Goal: Communication & Community: Share content

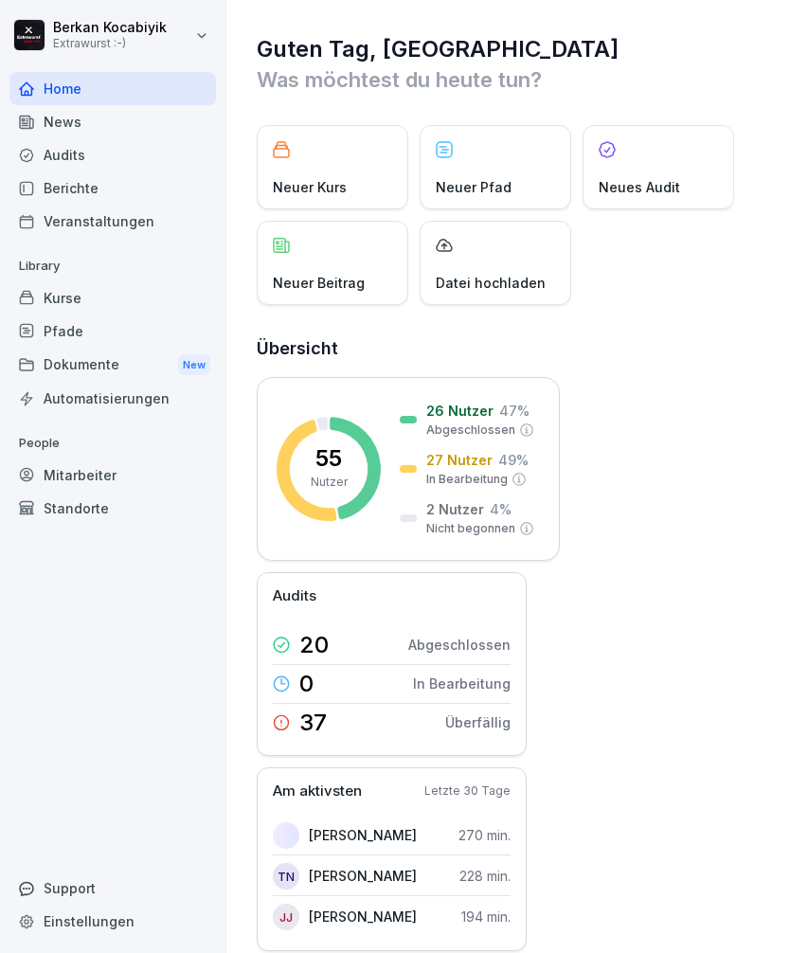
click at [340, 280] on p "Neuer Beitrag" at bounding box center [319, 283] width 92 height 20
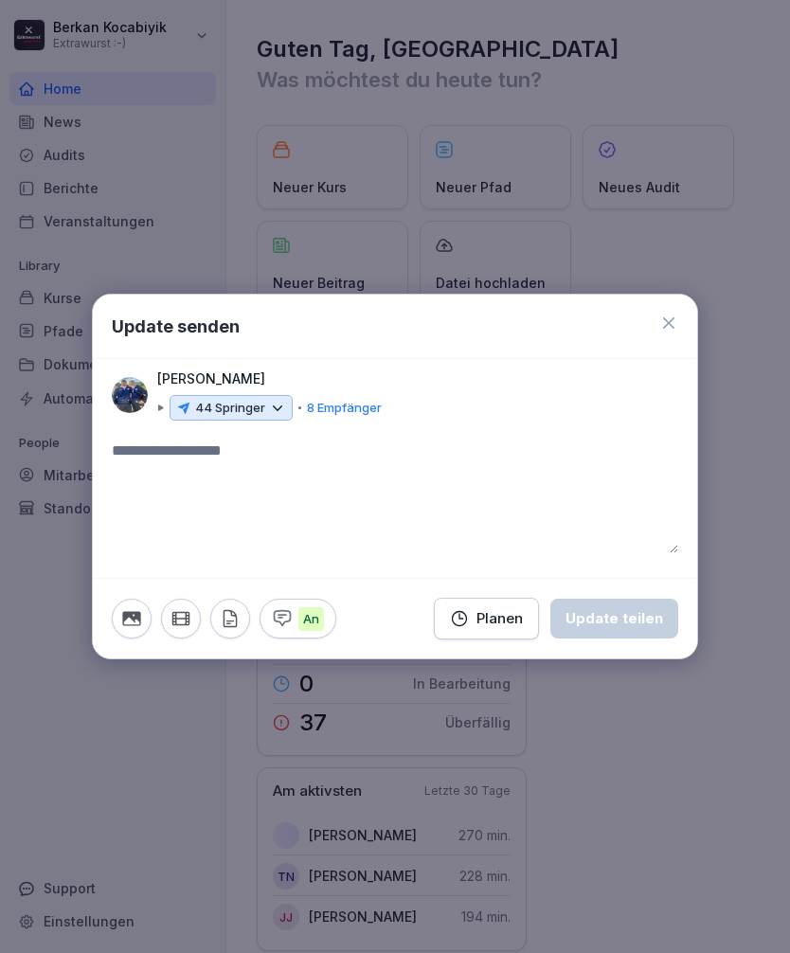
click at [280, 418] on div "44 Springer" at bounding box center [231, 408] width 123 height 27
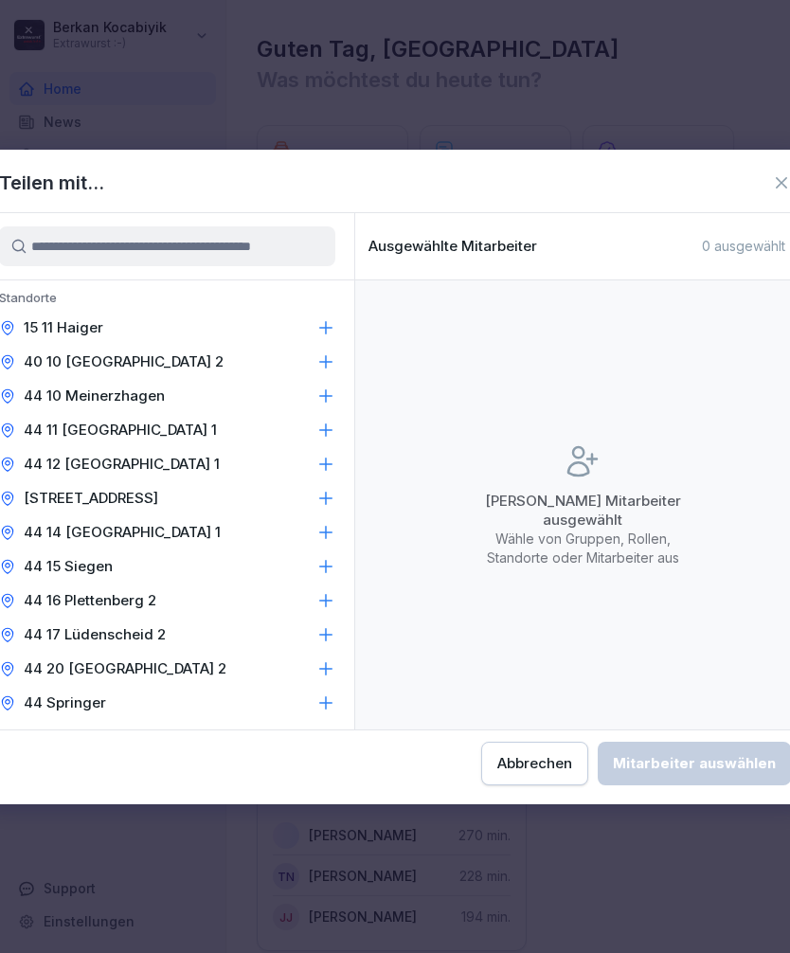
click at [334, 358] on icon at bounding box center [325, 361] width 19 height 19
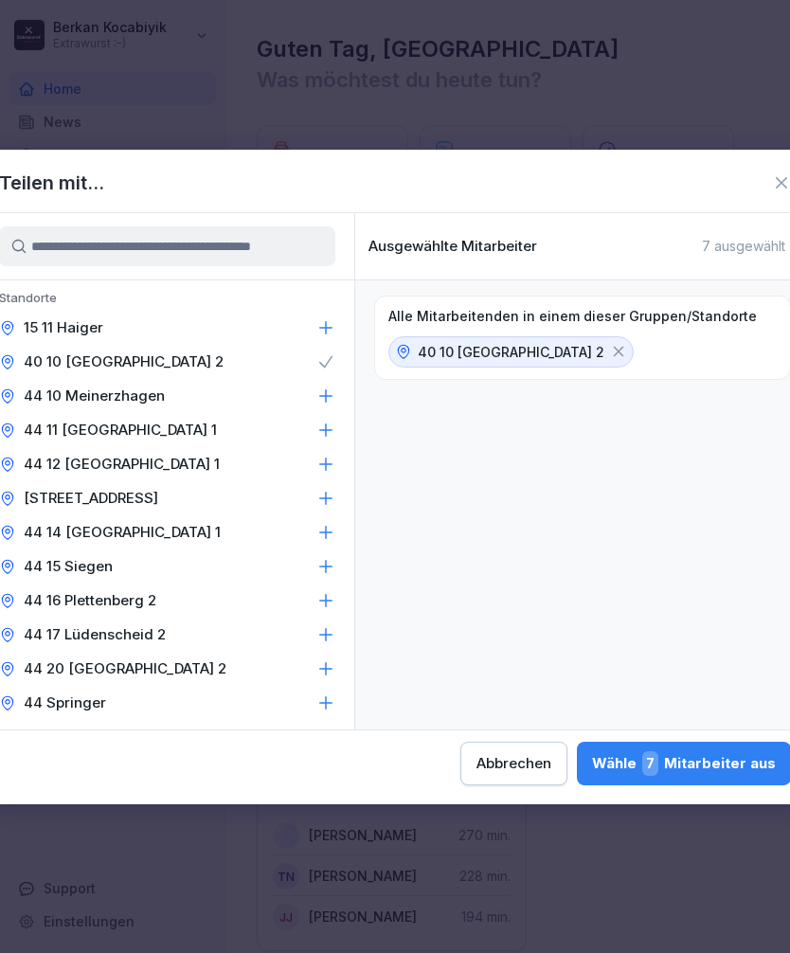
click at [336, 434] on div "44 11 [GEOGRAPHIC_DATA] 1" at bounding box center [167, 430] width 374 height 34
click at [333, 466] on icon at bounding box center [325, 464] width 19 height 19
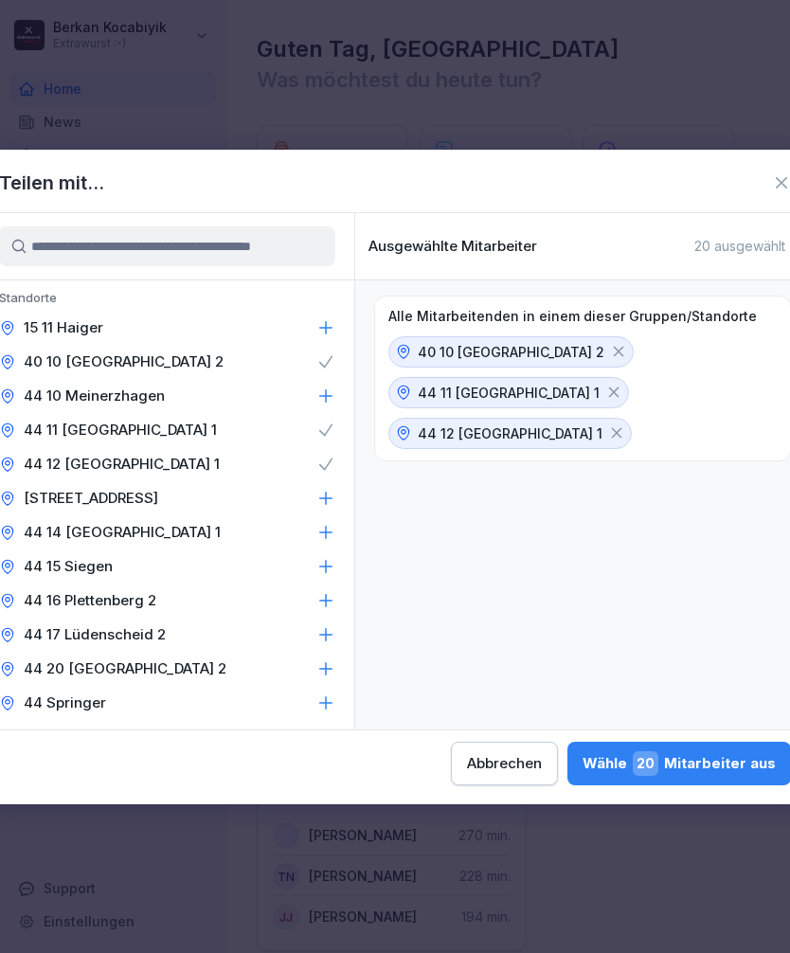
click at [334, 532] on icon at bounding box center [325, 532] width 19 height 19
click at [335, 637] on div "44 17 Lüdenscheid 2" at bounding box center [167, 635] width 374 height 34
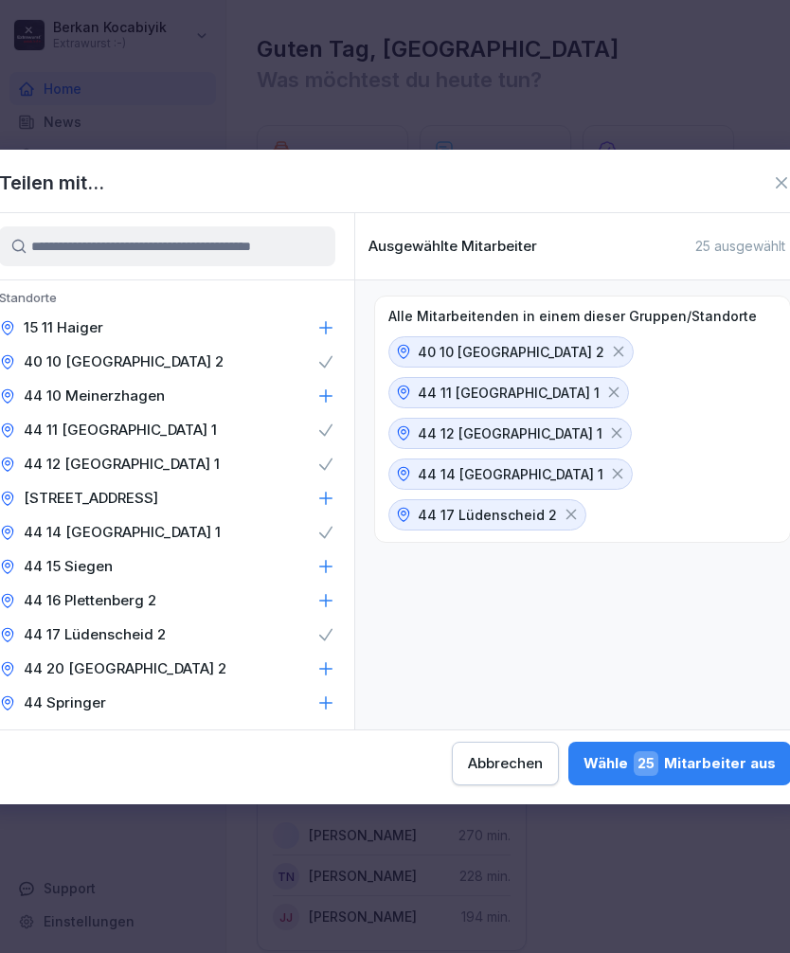
click at [330, 662] on icon at bounding box center [325, 668] width 19 height 19
click at [584, 762] on div "Wähle 27 Mitarbeiter aus" at bounding box center [680, 763] width 192 height 25
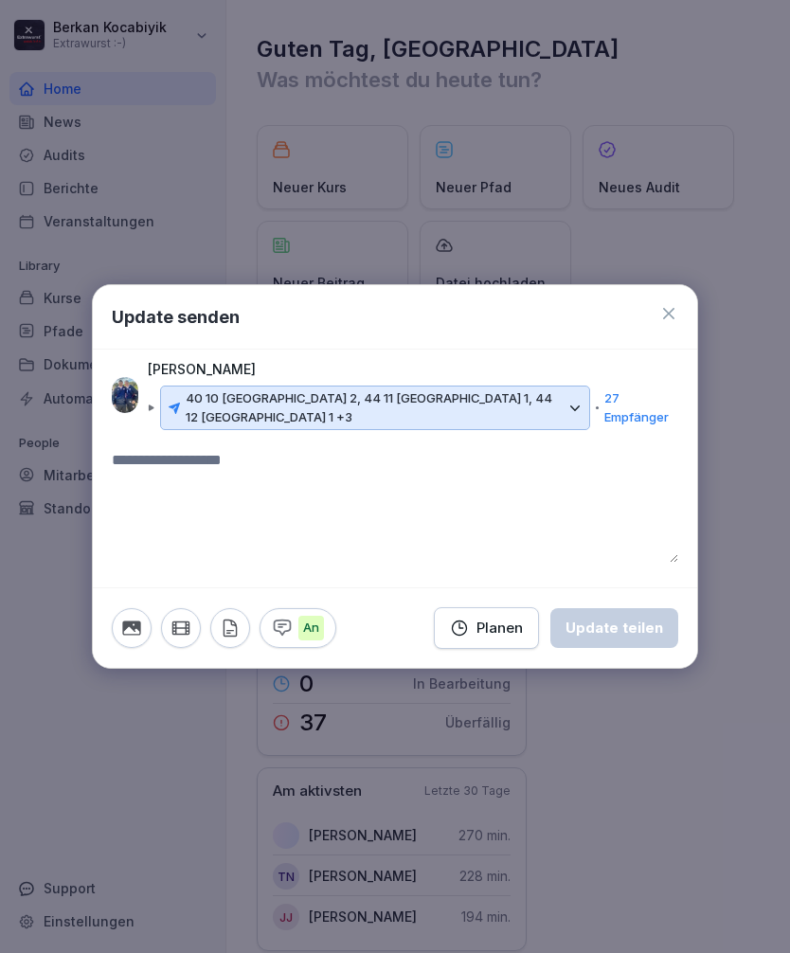
click at [283, 461] on textarea at bounding box center [395, 506] width 567 height 114
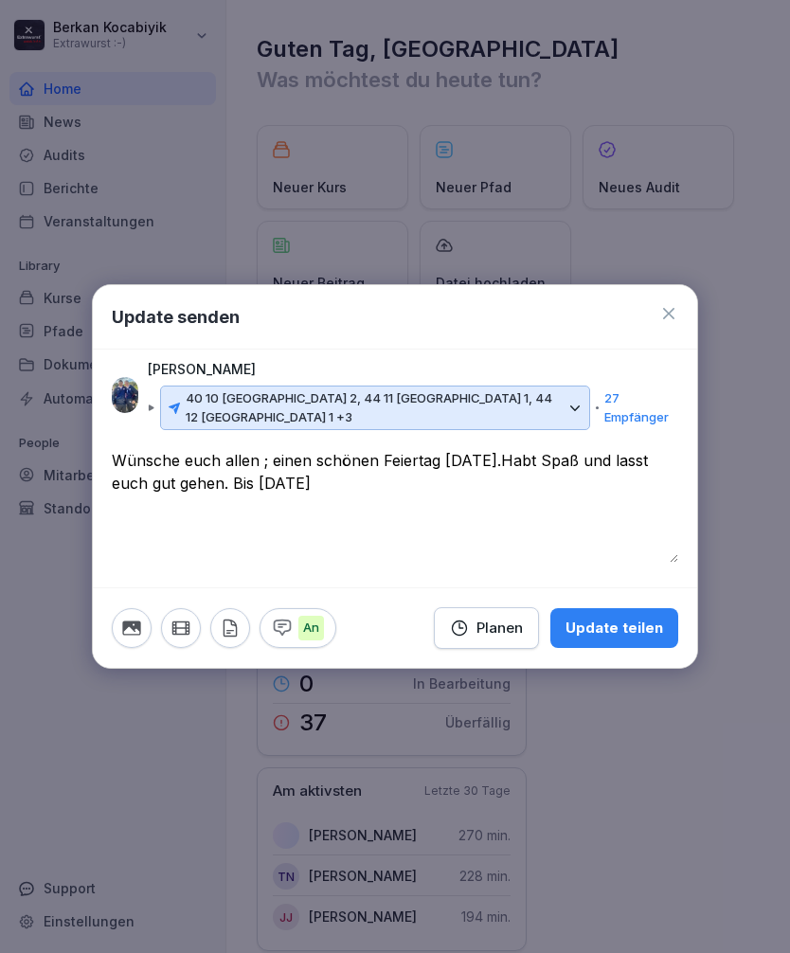
type textarea "**********"
click at [646, 626] on div "Update teilen" at bounding box center [615, 628] width 98 height 21
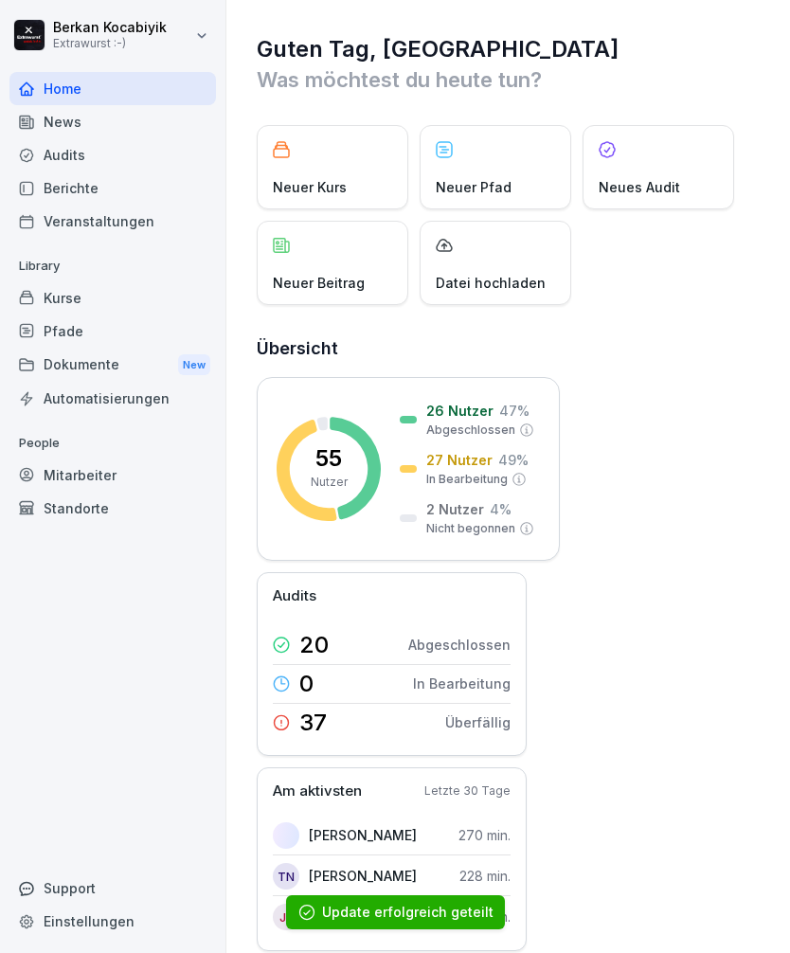
click at [73, 117] on div "News" at bounding box center [112, 121] width 207 height 33
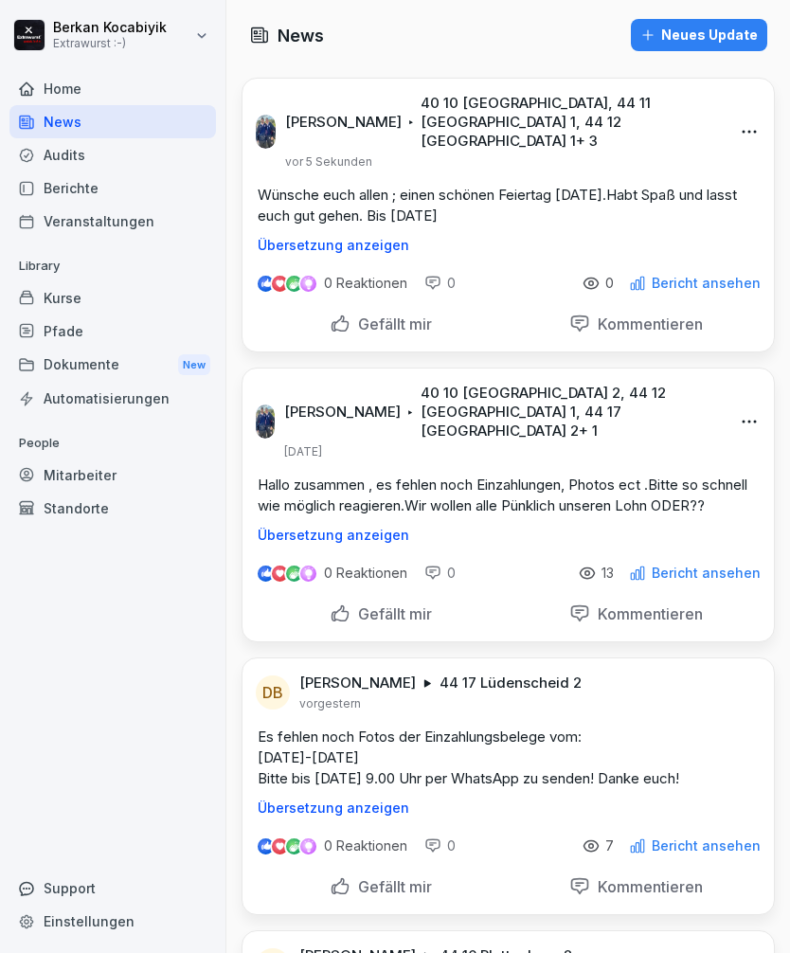
click at [37, 181] on div "Berichte" at bounding box center [112, 187] width 207 height 33
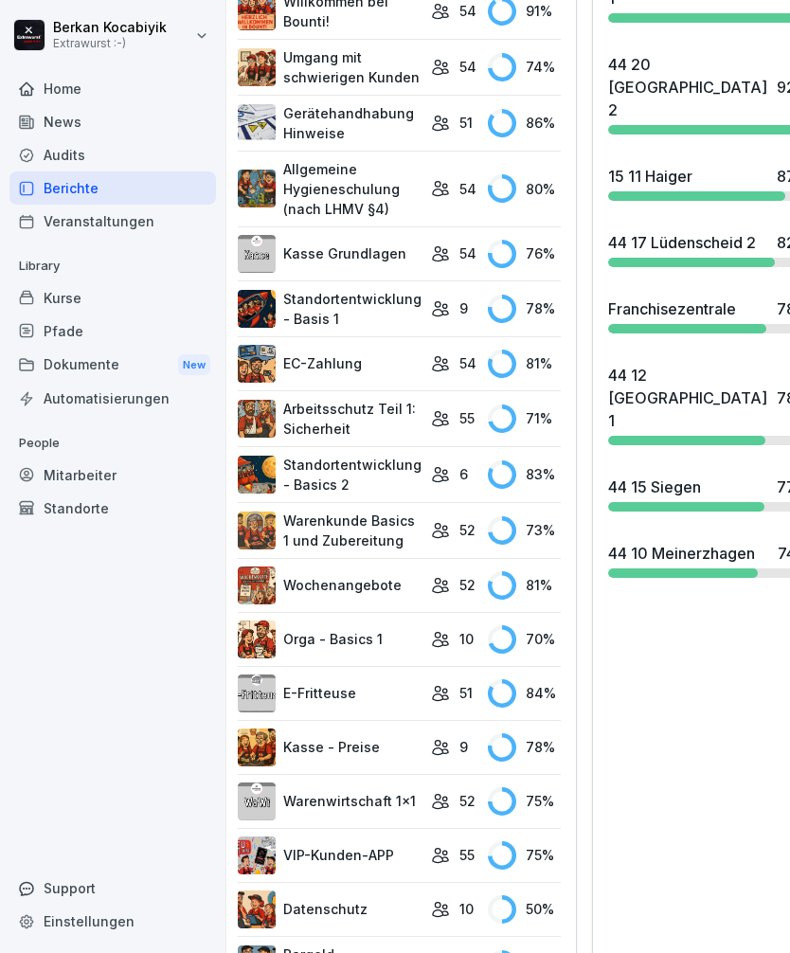
scroll to position [1403, 27]
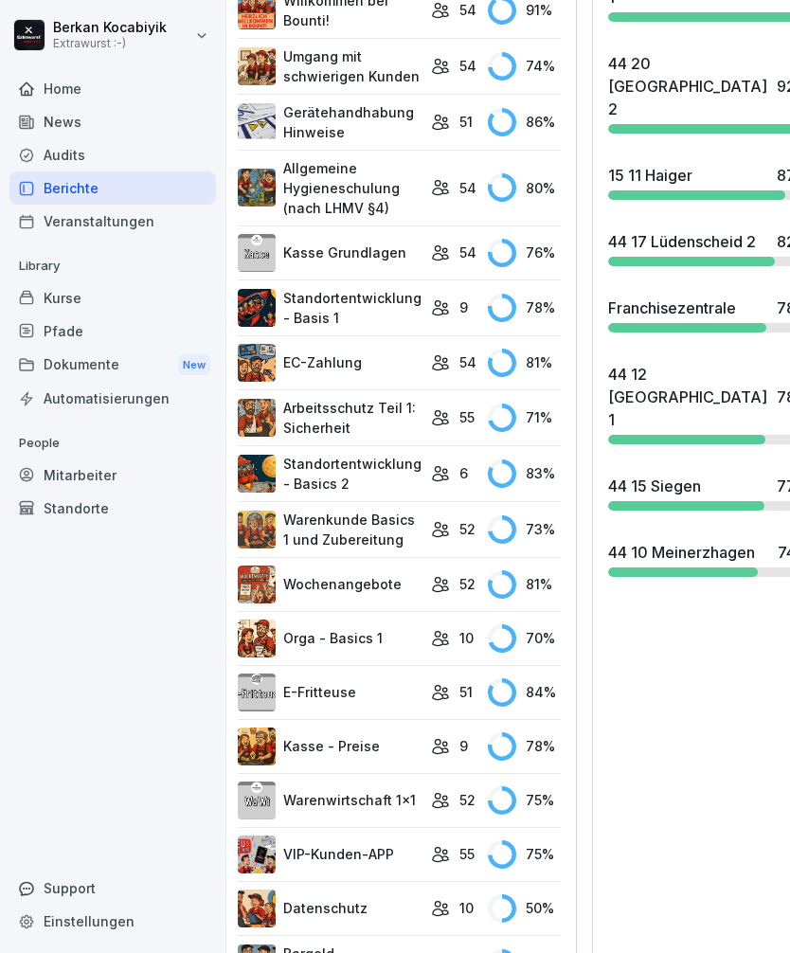
click at [668, 417] on div "44 12 [GEOGRAPHIC_DATA] 1" at bounding box center [687, 397] width 159 height 68
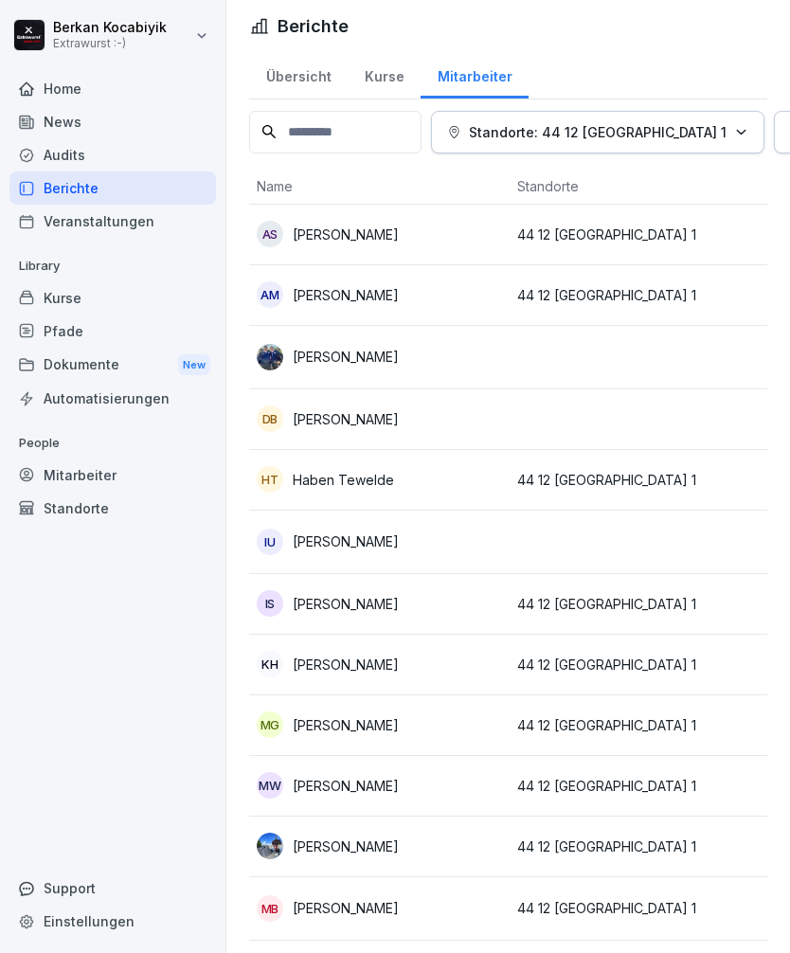
click at [60, 86] on div "Home" at bounding box center [112, 88] width 207 height 33
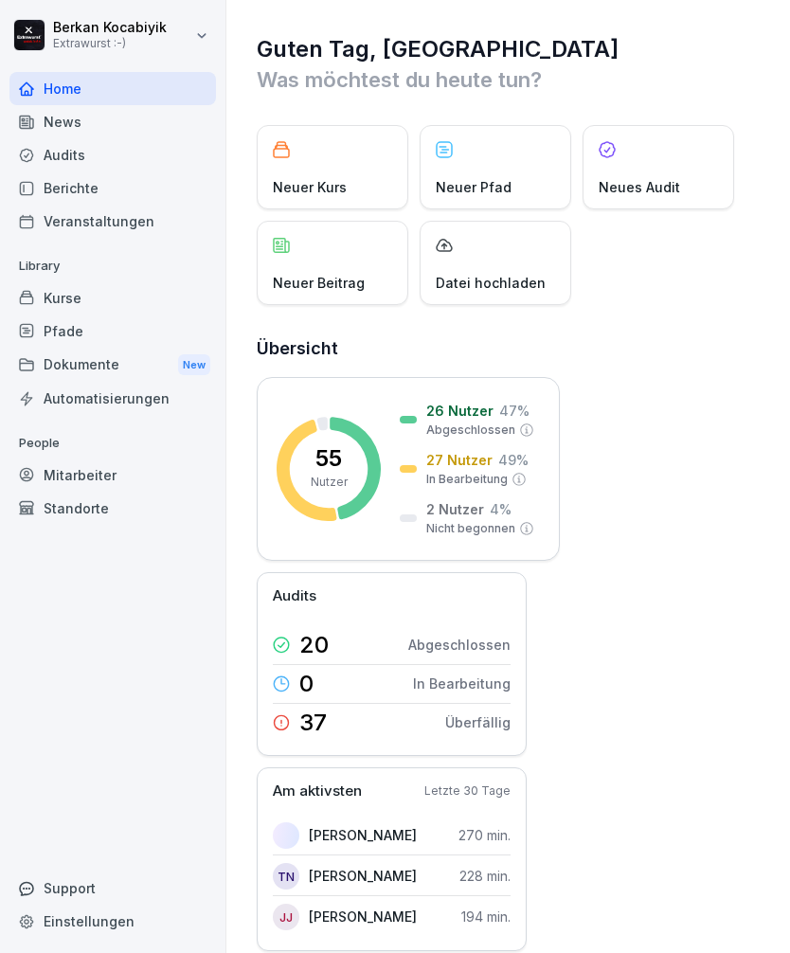
click at [54, 131] on div "News" at bounding box center [112, 121] width 207 height 33
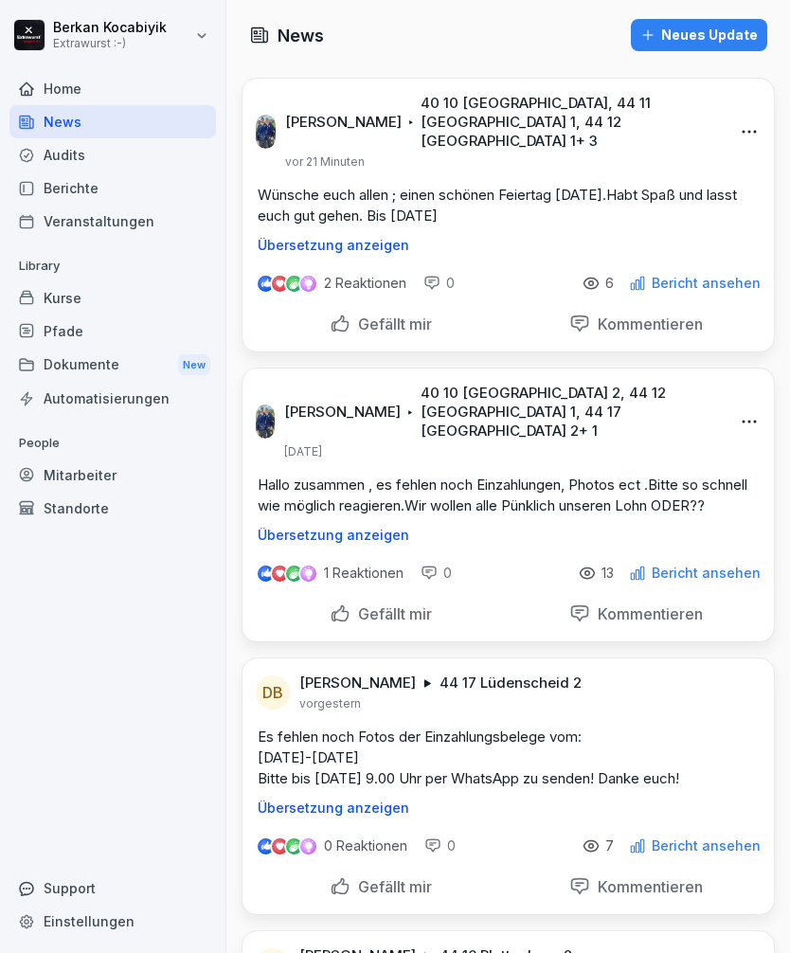
click at [602, 255] on div "2 Reaktionen 0 6 Bericht ansehen" at bounding box center [509, 279] width 532 height 53
click at [737, 276] on p "Bericht ansehen" at bounding box center [706, 283] width 109 height 15
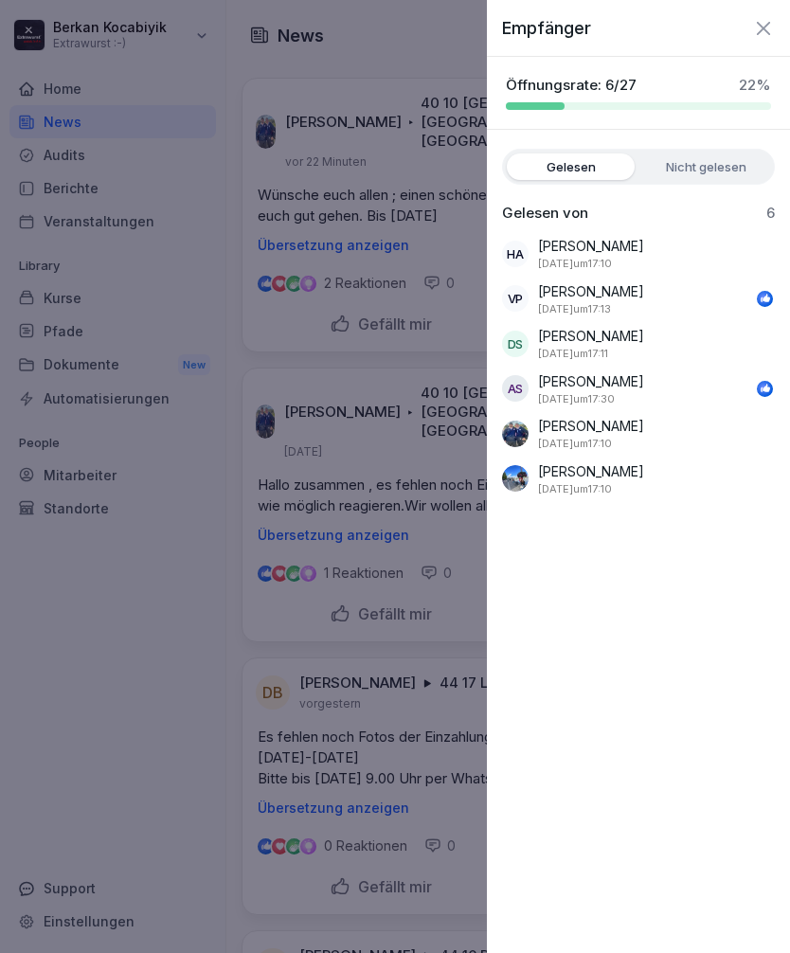
click at [774, 34] on icon "button" at bounding box center [763, 28] width 23 height 23
